Goal: Task Accomplishment & Management: Complete application form

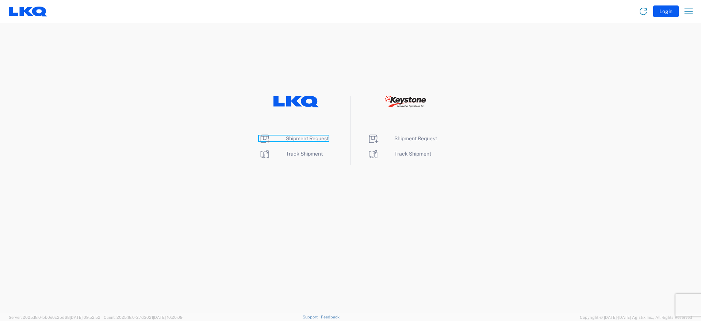
click at [296, 138] on span "Shipment Request" at bounding box center [307, 138] width 43 height 6
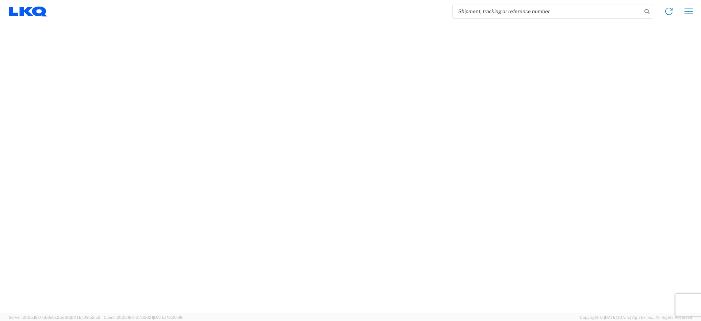
select select "FULL"
select select "LBS"
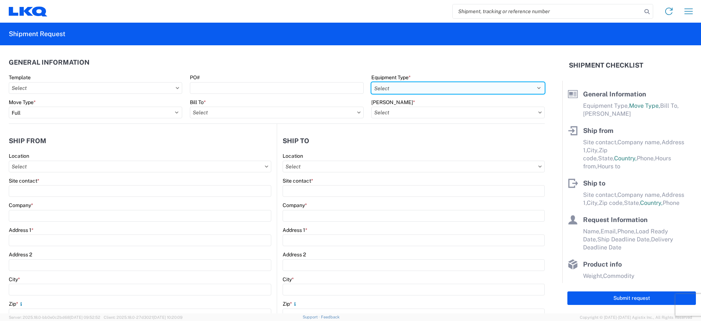
click at [420, 87] on select "Select 53’ Dry Van Flatbed Dropdeck (van) Lowboy (flatbed) Rail" at bounding box center [457, 88] width 173 height 12
select select "STDV"
click at [371, 82] on select "Select 53’ Dry Van Flatbed Dropdeck (van) Lowboy (flatbed) Rail" at bounding box center [457, 88] width 173 height 12
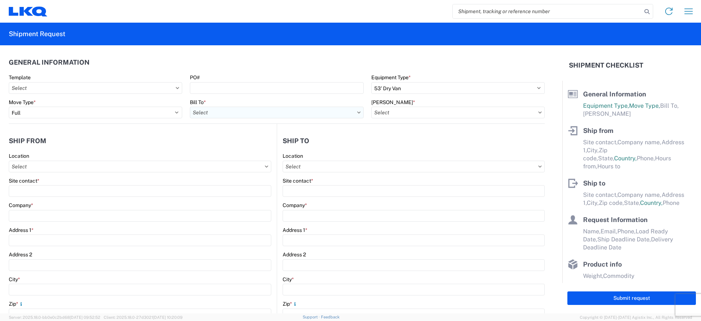
click at [242, 113] on input "Bill To *" at bounding box center [276, 113] width 173 height 12
type input "1760"
click at [255, 144] on div "1760 - LKQ Best Core" at bounding box center [253, 145] width 128 height 12
type input "1760 - LKQ Best Core"
click at [384, 114] on input "[PERSON_NAME] *" at bounding box center [457, 113] width 173 height 12
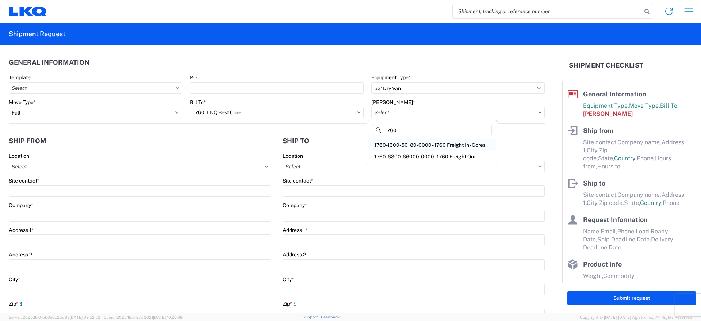
type input "1760"
click at [404, 145] on div "1760-1300-50180-0000 - 1760 Freight In - Cores" at bounding box center [432, 145] width 128 height 12
type input "1760-1300-50180-0000 - 1760 Freight In - Cores"
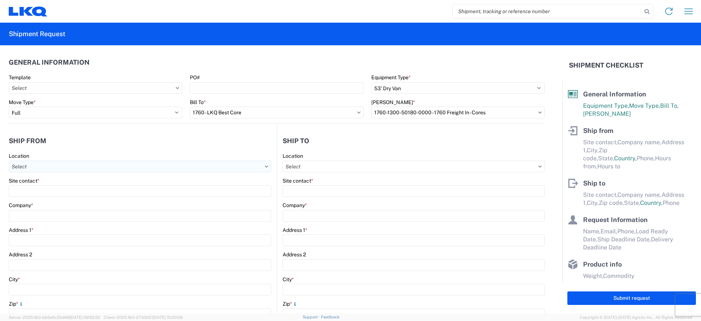
click at [69, 168] on input "Location" at bounding box center [140, 167] width 263 height 12
type input "1255"
click at [61, 197] on div "1255 - LKQ Self Service [GEOGRAPHIC_DATA]" at bounding box center [75, 199] width 128 height 12
type input "1255 - LKQ Self Service [GEOGRAPHIC_DATA]"
type input "LKQ Corporation"
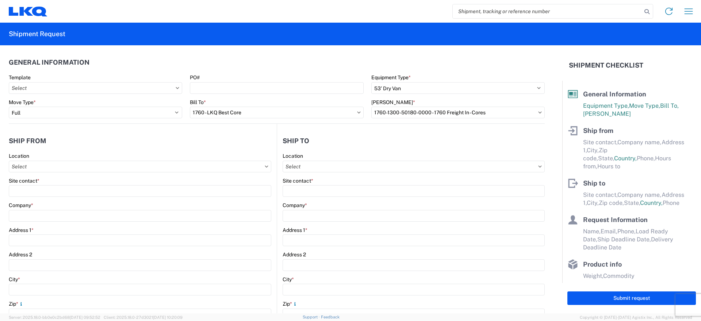
type input "[STREET_ADDRESS]"
type input "[GEOGRAPHIC_DATA]"
type input "46613"
select select "IN"
select select "US"
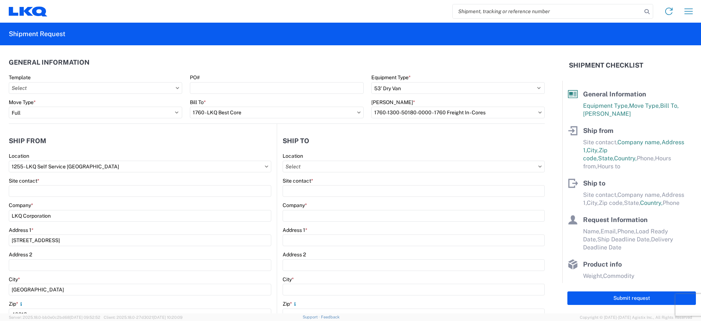
type input "07:00:00"
type input "17:00:00"
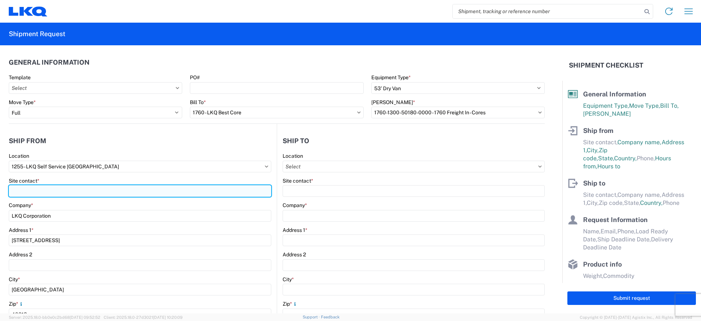
click at [38, 192] on input "Site contact *" at bounding box center [140, 191] width 263 height 12
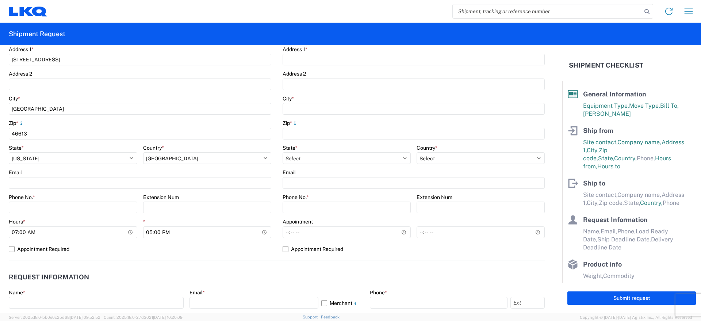
scroll to position [183, 0]
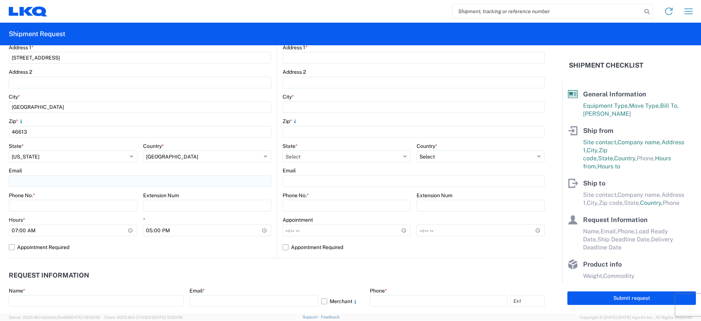
type input "[PERSON_NAME]"
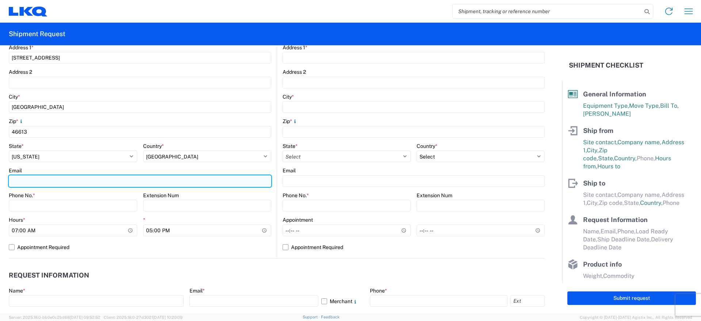
click at [67, 179] on input "Email" at bounding box center [140, 181] width 263 height 12
type input "[EMAIL_ADDRESS][DOMAIN_NAME]"
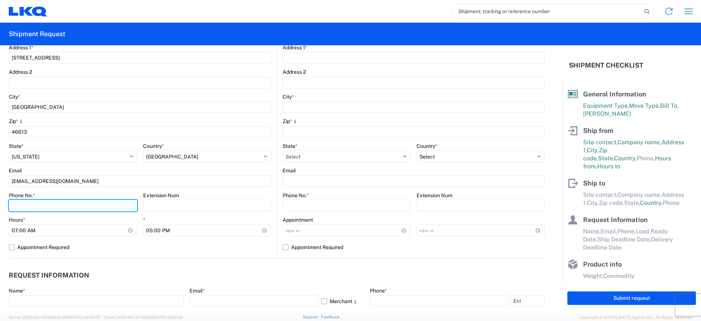
click at [37, 208] on input "Phone No. *" at bounding box center [73, 206] width 129 height 12
type input "[PHONE_NUMBER]"
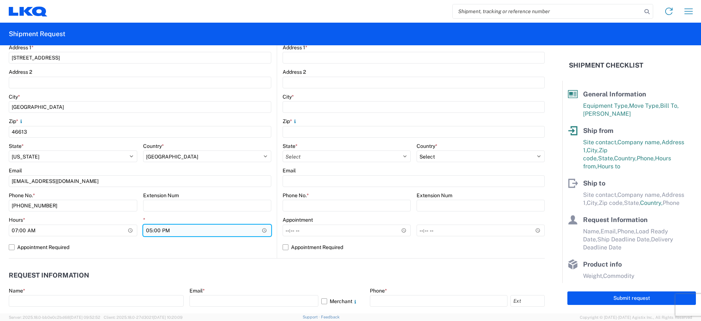
click at [262, 232] on input "17:00:00" at bounding box center [207, 231] width 129 height 12
type input "11:00"
click at [199, 241] on agx-form-control-wrapper-v2 "* 11:00" at bounding box center [207, 228] width 129 height 25
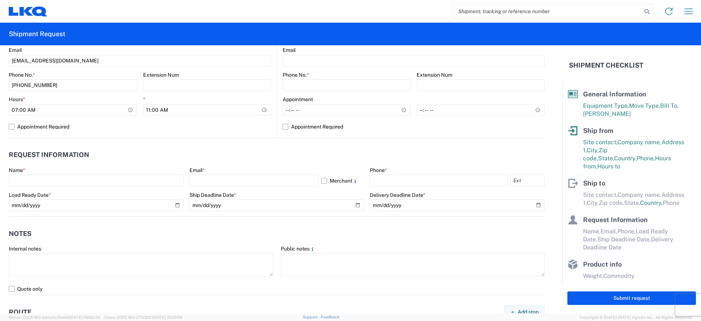
scroll to position [319, 0]
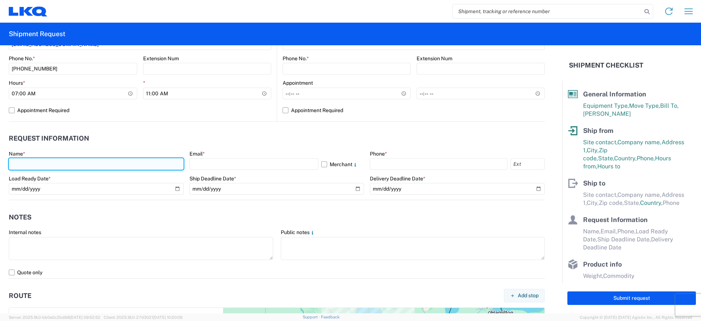
click at [37, 161] on input "text" at bounding box center [96, 164] width 175 height 12
type input "[PERSON_NAME]"
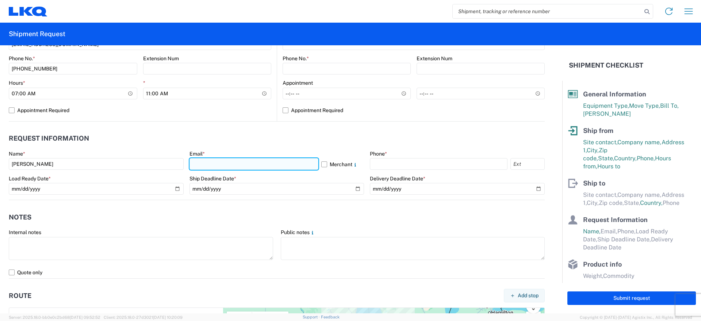
click at [204, 161] on input "text" at bounding box center [253, 164] width 129 height 12
type input "[EMAIL_ADDRESS][DOMAIN_NAME]"
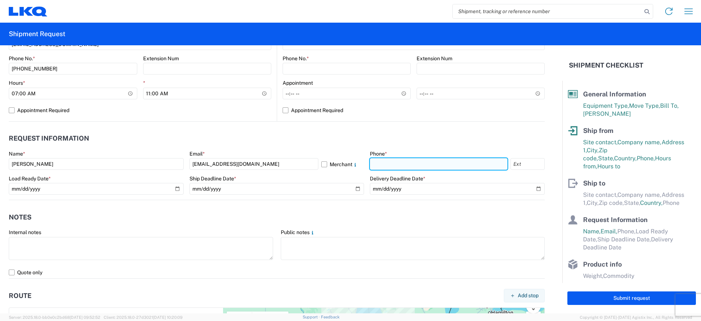
click at [401, 158] on input "text" at bounding box center [439, 164] width 138 height 12
type input "[PHONE_NUMBER]"
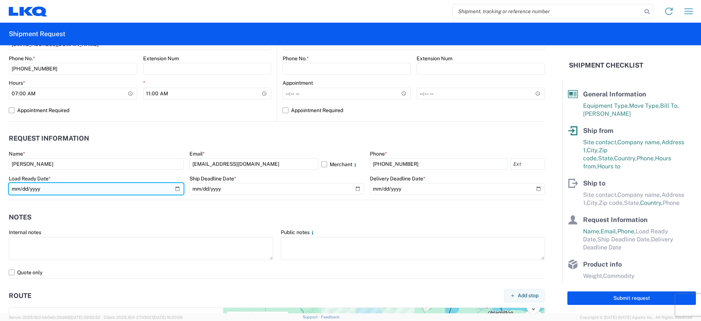
click at [176, 185] on input "date" at bounding box center [96, 189] width 175 height 12
type input "[DATE]"
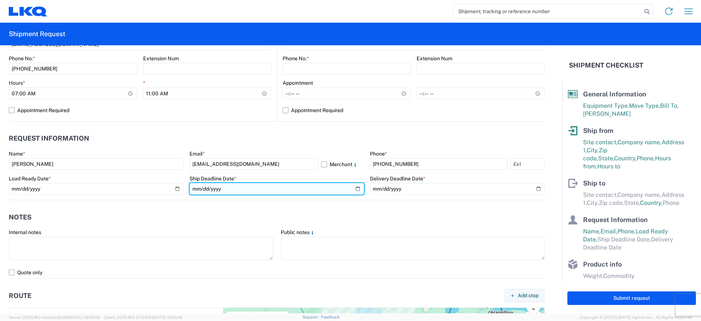
click at [353, 189] on input "date" at bounding box center [276, 189] width 175 height 12
type input "[DATE]"
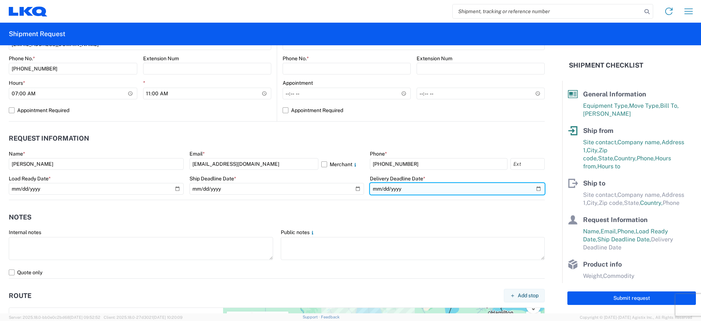
click at [532, 191] on input "date" at bounding box center [457, 189] width 175 height 12
type input "[DATE]"
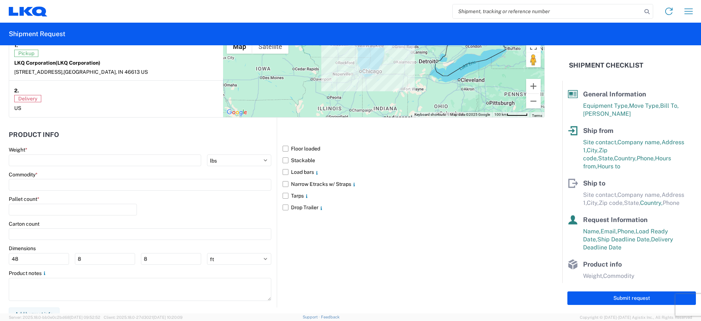
scroll to position [599, 0]
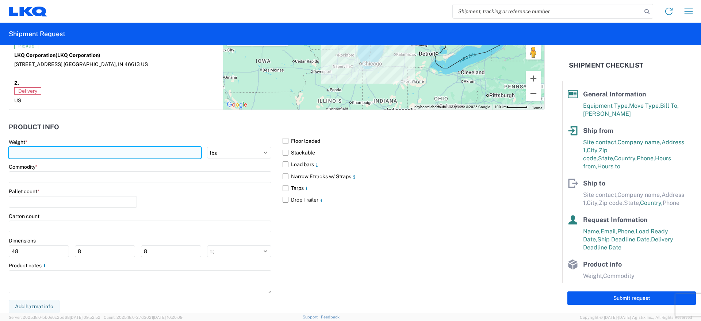
click at [55, 151] on input "number" at bounding box center [105, 153] width 192 height 12
type input "30000"
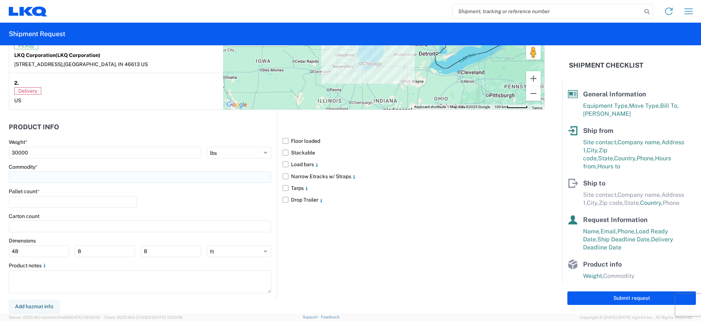
click at [30, 178] on input at bounding box center [140, 177] width 263 height 12
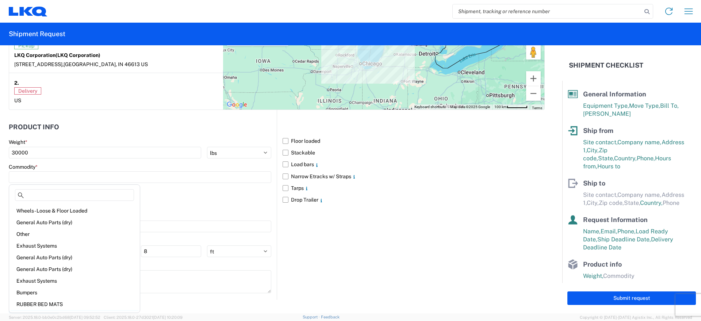
scroll to position [0, 0]
click at [34, 232] on div "Miscellaneous (alt, comp, conv, etc)" at bounding box center [75, 233] width 128 height 12
type input "Miscellaneous (alt, comp, conv, etc)"
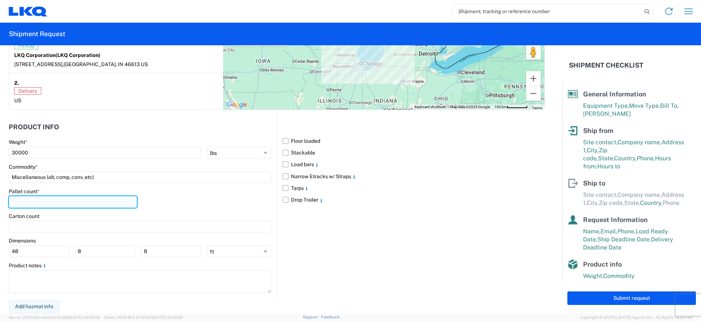
click at [23, 198] on input "number" at bounding box center [73, 202] width 128 height 12
type input "20"
click at [284, 153] on label "Stackable" at bounding box center [414, 153] width 262 height 12
click at [0, 0] on input "Stackable" at bounding box center [0, 0] width 0 height 0
click at [283, 164] on label "Load bars" at bounding box center [414, 164] width 262 height 12
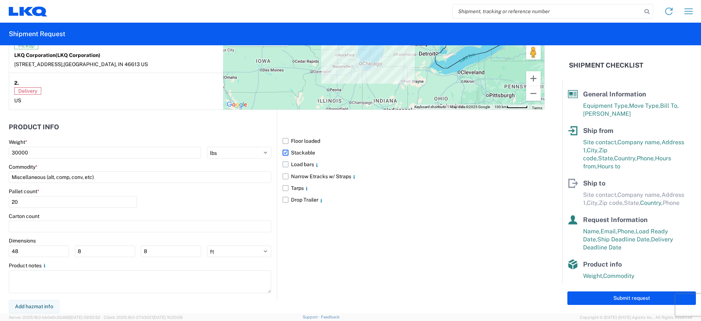
click at [0, 0] on input "Load bars" at bounding box center [0, 0] width 0 height 0
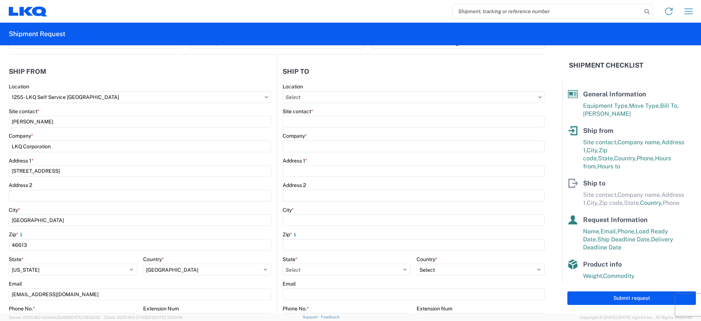
scroll to position [52, 0]
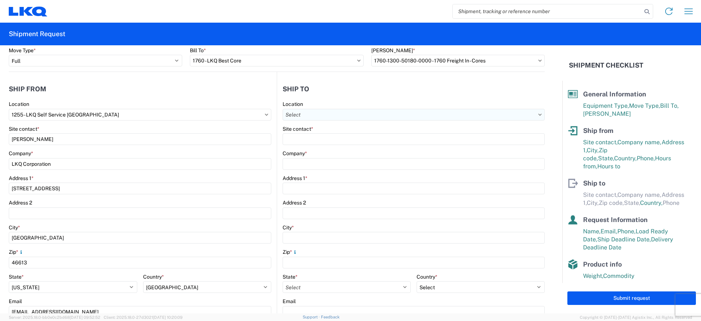
click at [315, 115] on input "Location" at bounding box center [414, 115] width 262 height 12
type input "1760"
click at [309, 144] on div "1760 - LKQ Best Core" at bounding box center [345, 147] width 128 height 12
type input "1760 - LKQ Best Core"
type input "LKQ Corporation"
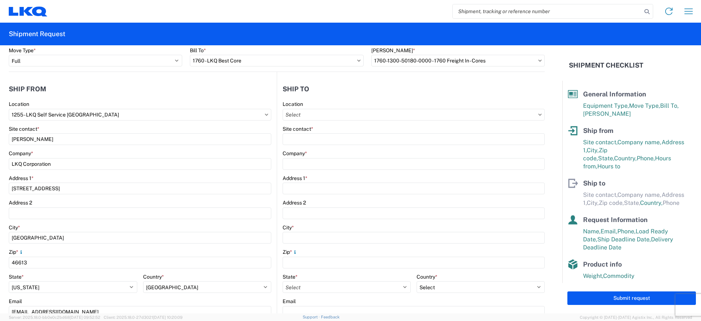
type input "[STREET_ADDRESS]"
type input "[GEOGRAPHIC_DATA]"
type input "77038"
select select "US"
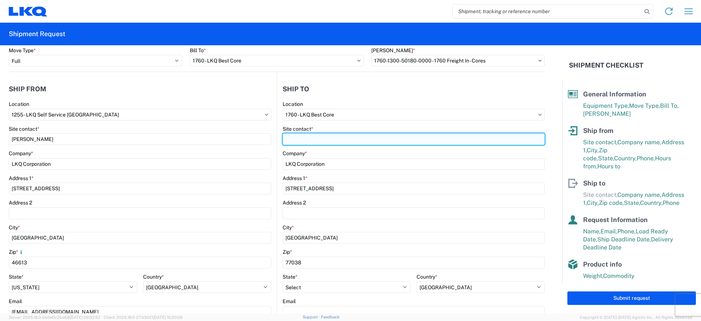
click at [298, 142] on input "Site contact *" at bounding box center [414, 139] width 262 height 12
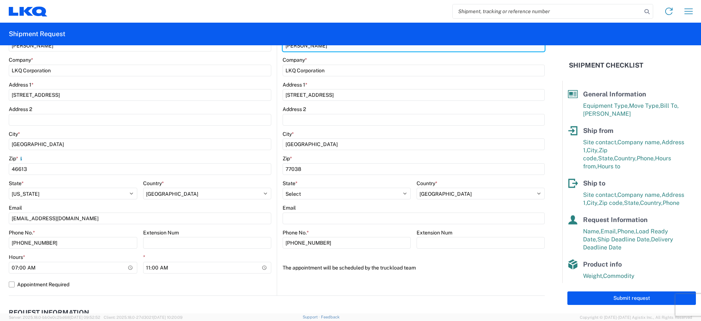
scroll to position [189, 0]
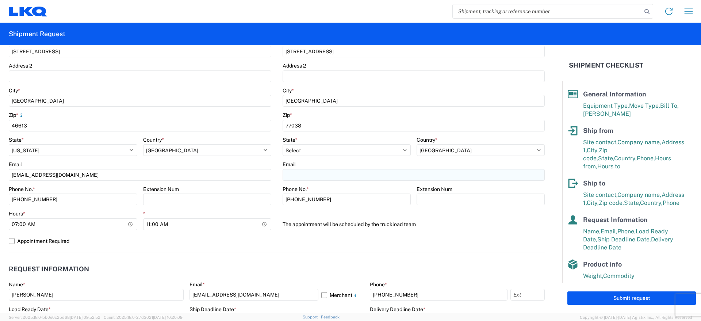
type input "[PERSON_NAME]"
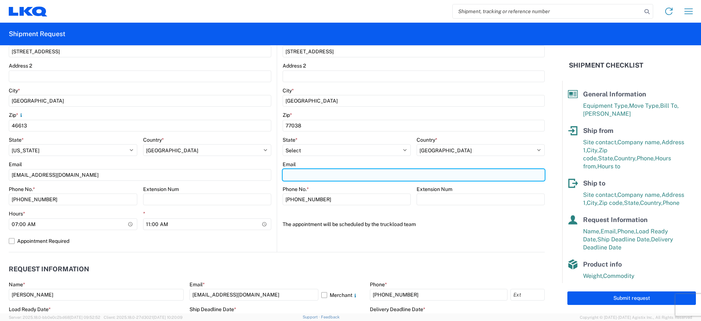
click at [299, 176] on input "Email" at bounding box center [414, 175] width 262 height 12
type input "[EMAIL_ADDRESS][DOMAIN_NAME]"
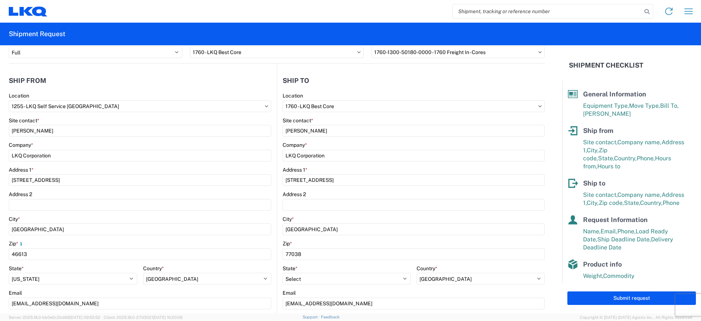
scroll to position [0, 0]
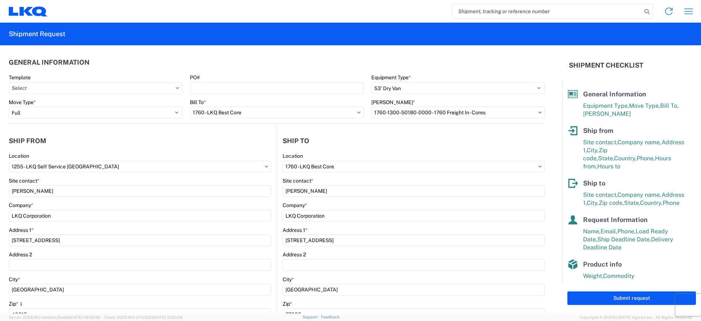
click at [651, 297] on button "Submit request" at bounding box center [631, 298] width 129 height 14
select select "US"
